Goal: Navigation & Orientation: Find specific page/section

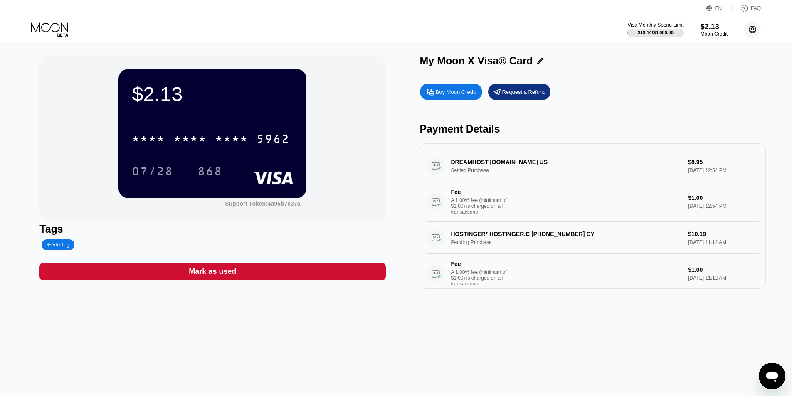
click at [753, 27] on circle at bounding box center [752, 29] width 17 height 17
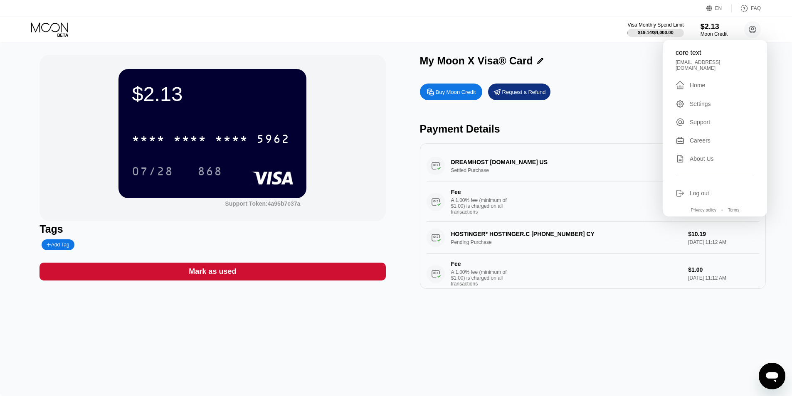
click at [701, 84] on div "Home" at bounding box center [696, 85] width 15 height 7
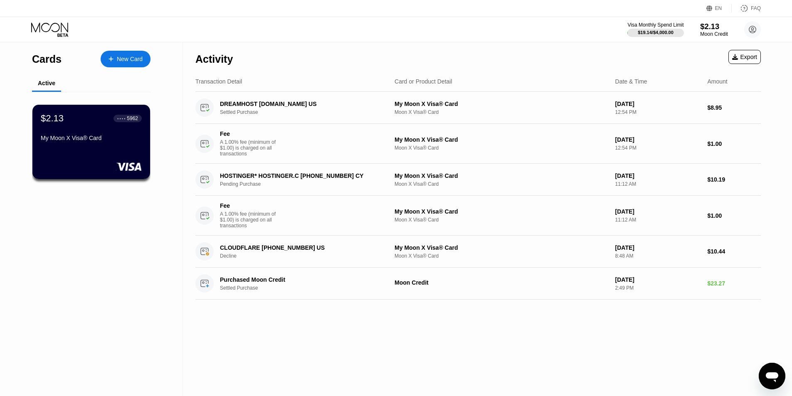
click at [721, 33] on div "Moon Credit" at bounding box center [714, 34] width 28 height 6
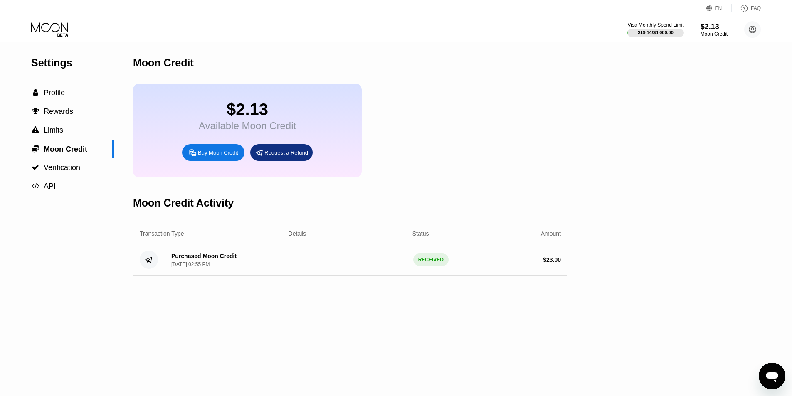
click at [206, 161] on div "Buy Moon Credit" at bounding box center [213, 152] width 62 height 17
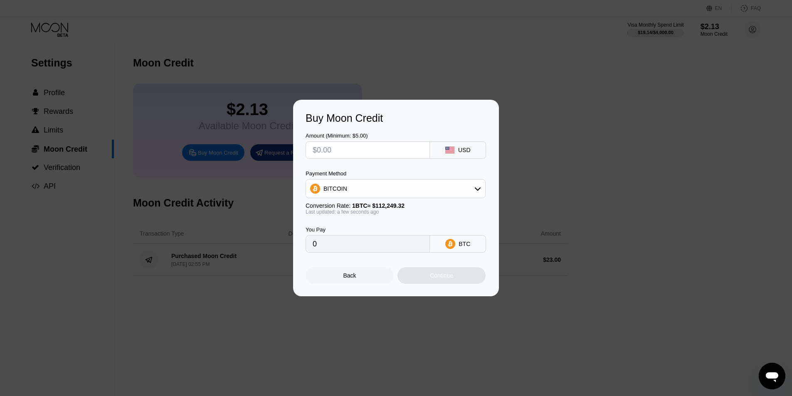
click at [229, 189] on div "Buy Moon Credit Amount (Minimum: $5.00) USD Payment Method BITCOIN Conversion R…" at bounding box center [396, 198] width 792 height 197
click at [366, 279] on div "Back" at bounding box center [349, 275] width 88 height 17
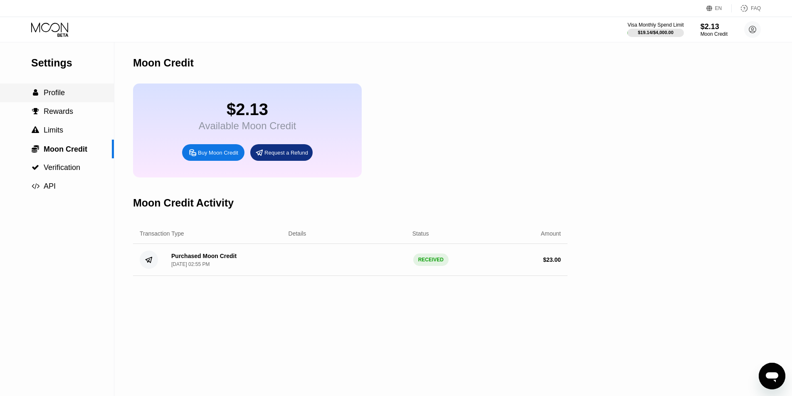
click at [68, 97] on div " Profile" at bounding box center [57, 93] width 114 height 9
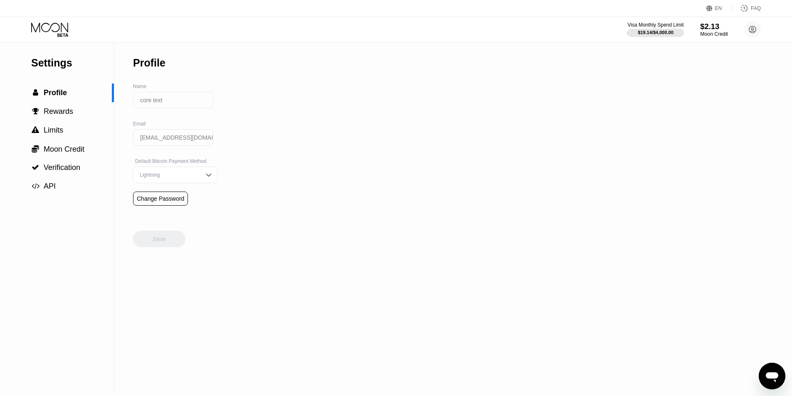
click at [715, 33] on div "Moon Credit" at bounding box center [714, 34] width 28 height 6
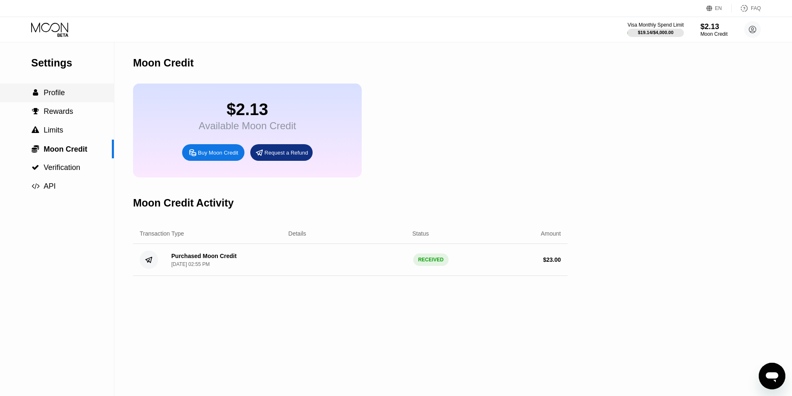
click at [47, 92] on span "Profile" at bounding box center [54, 93] width 21 height 8
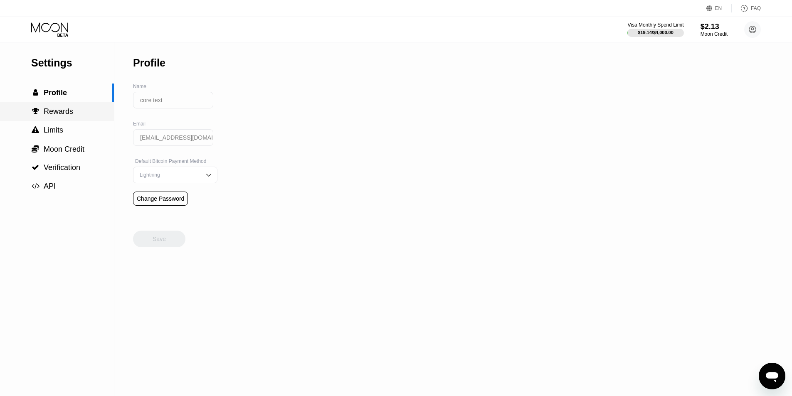
click at [67, 116] on span "Rewards" at bounding box center [59, 111] width 30 height 8
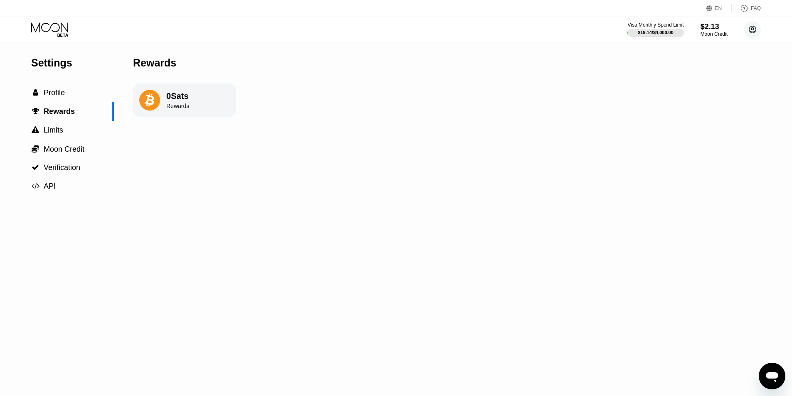
click at [753, 28] on icon at bounding box center [752, 29] width 5 height 5
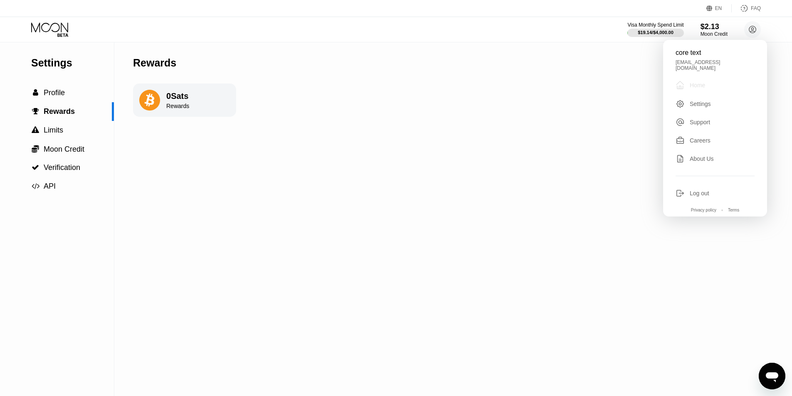
click at [697, 84] on div "Home" at bounding box center [696, 85] width 15 height 7
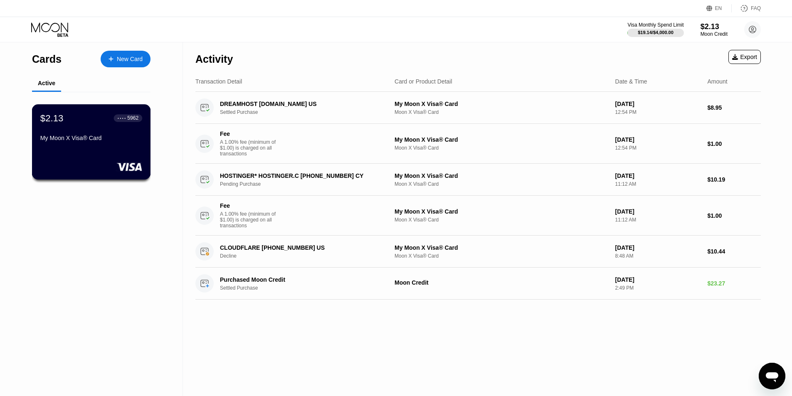
click at [103, 145] on div "My Moon X Visa® Card" at bounding box center [91, 140] width 102 height 10
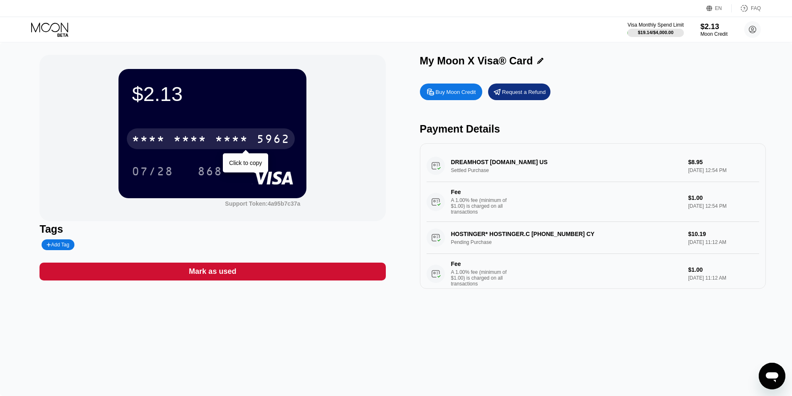
click at [238, 143] on div "* * * *" at bounding box center [231, 139] width 33 height 13
